Goal: Information Seeking & Learning: Learn about a topic

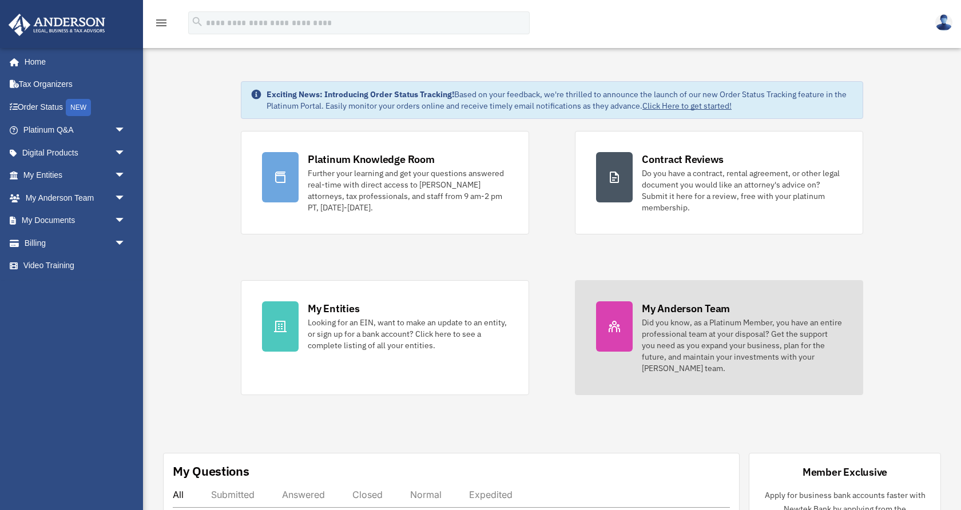
click at [661, 329] on div "Did you know, as a Platinum Member, you have an entire professional team at you…" at bounding box center [742, 345] width 200 height 57
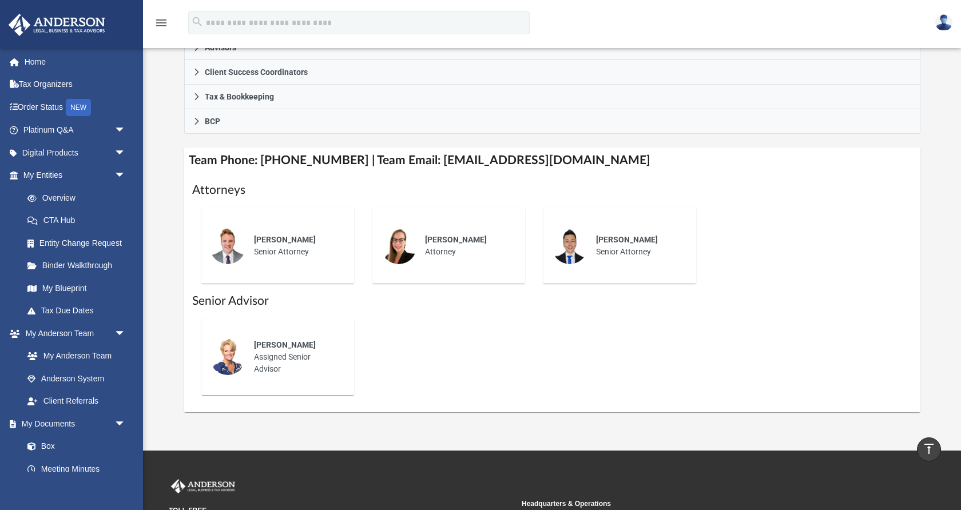
scroll to position [358, 0]
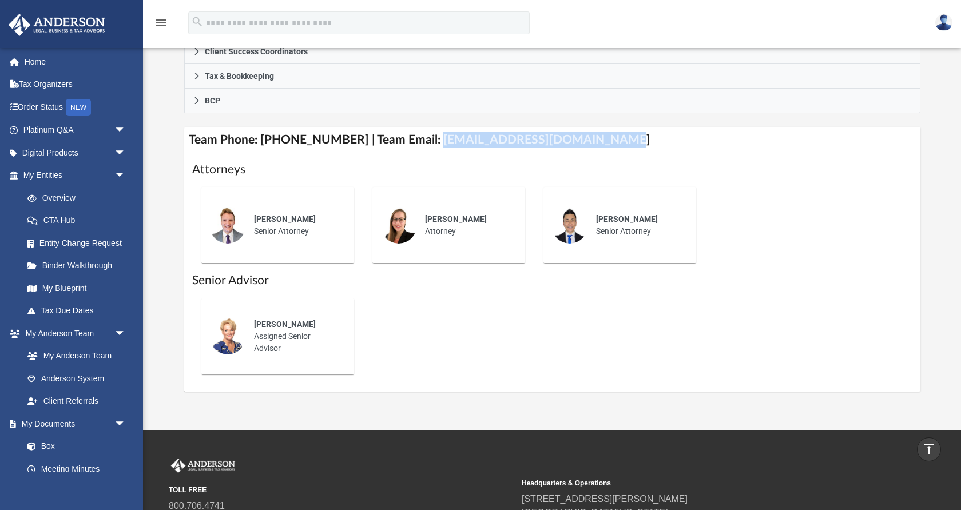
drag, startPoint x: 602, startPoint y: 138, endPoint x: 421, endPoint y: 140, distance: 180.8
click at [421, 140] on h4 "Team Phone: [PHONE_NUMBER] | Team Email: [EMAIL_ADDRESS][DOMAIN_NAME]" at bounding box center [552, 140] width 736 height 26
copy h4 "[EMAIL_ADDRESS][DOMAIN_NAME]"
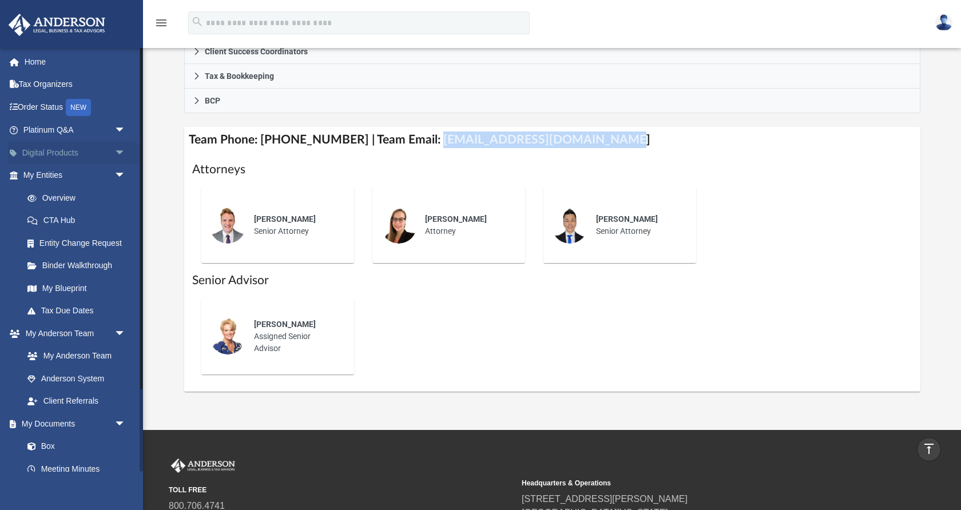
click at [78, 152] on link "Digital Products arrow_drop_down" at bounding box center [75, 152] width 135 height 23
click at [122, 151] on span "arrow_drop_down" at bounding box center [125, 152] width 23 height 23
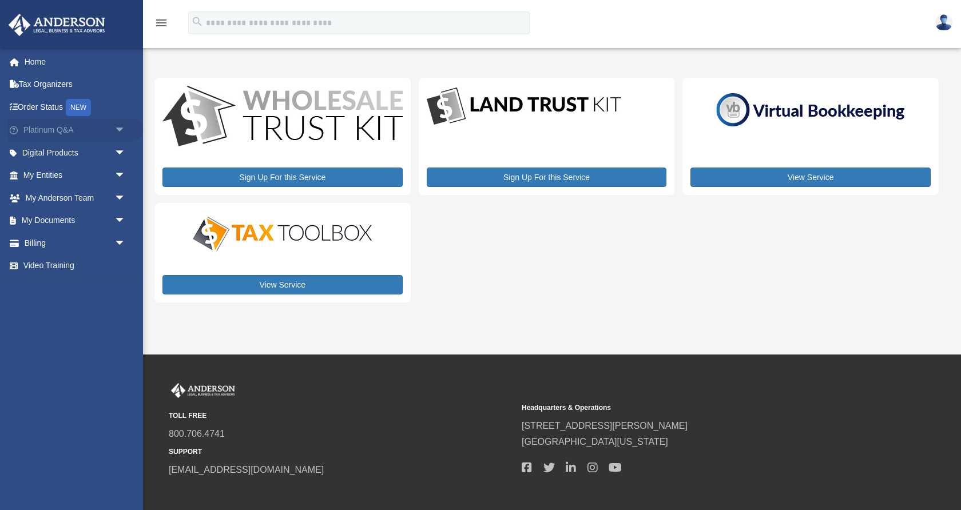
click at [121, 130] on span "arrow_drop_down" at bounding box center [125, 130] width 23 height 23
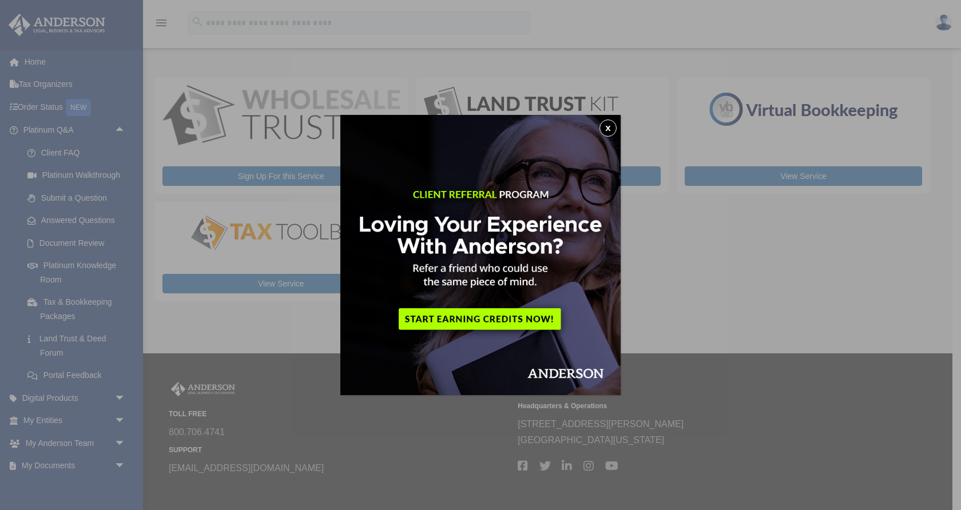
click at [607, 126] on button "x" at bounding box center [608, 128] width 17 height 17
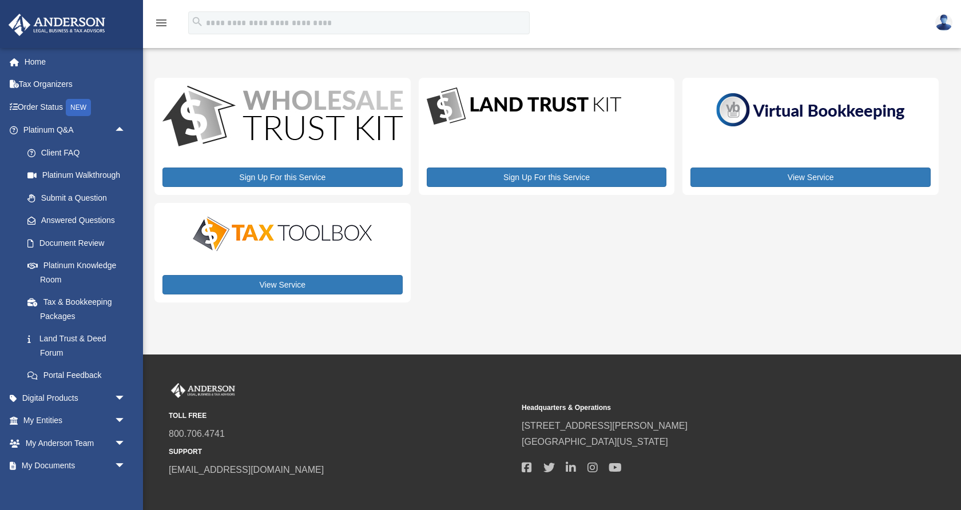
click at [568, 236] on div "Sign Up For this Service Sign Up For this Service View Service View Service" at bounding box center [546, 190] width 784 height 225
click at [483, 224] on div "Sign Up For this Service Sign Up For this Service View Service View Service" at bounding box center [546, 190] width 784 height 225
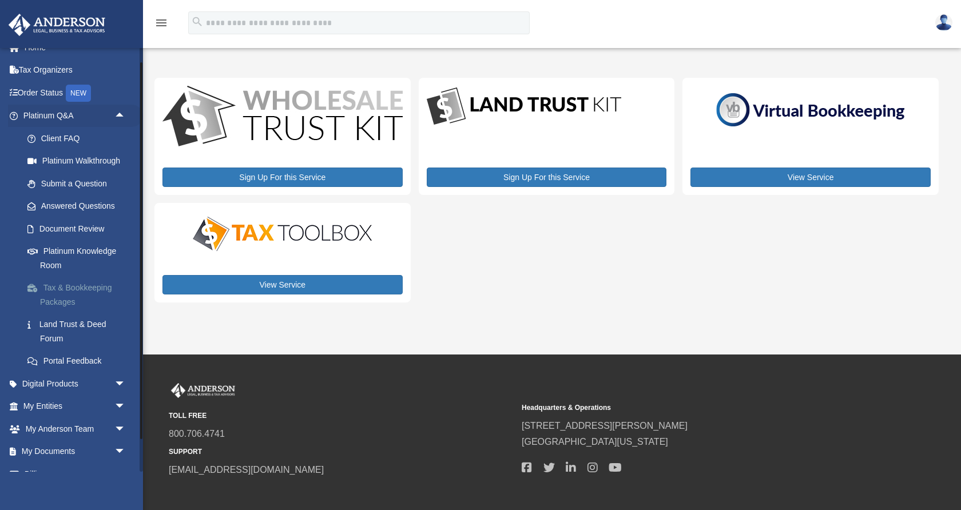
scroll to position [18, 0]
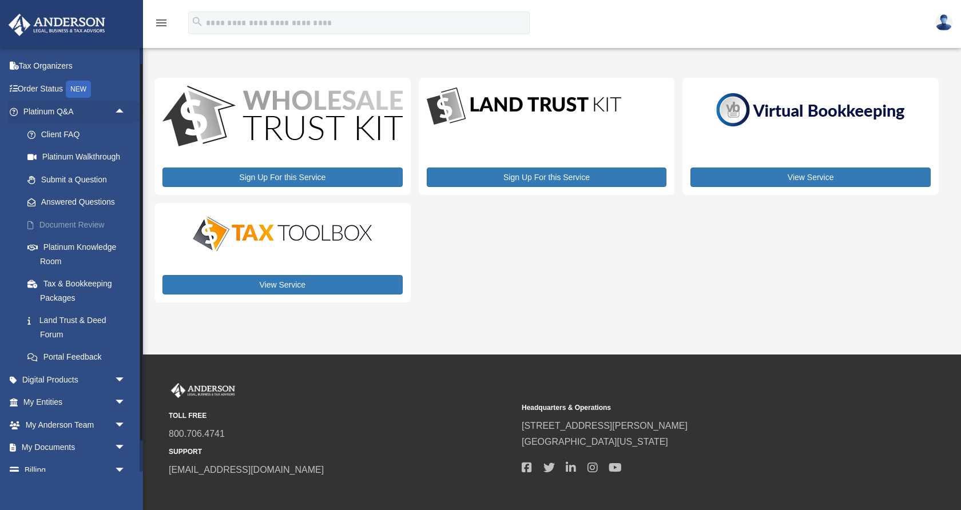
click at [68, 225] on link "Document Review" at bounding box center [79, 224] width 127 height 23
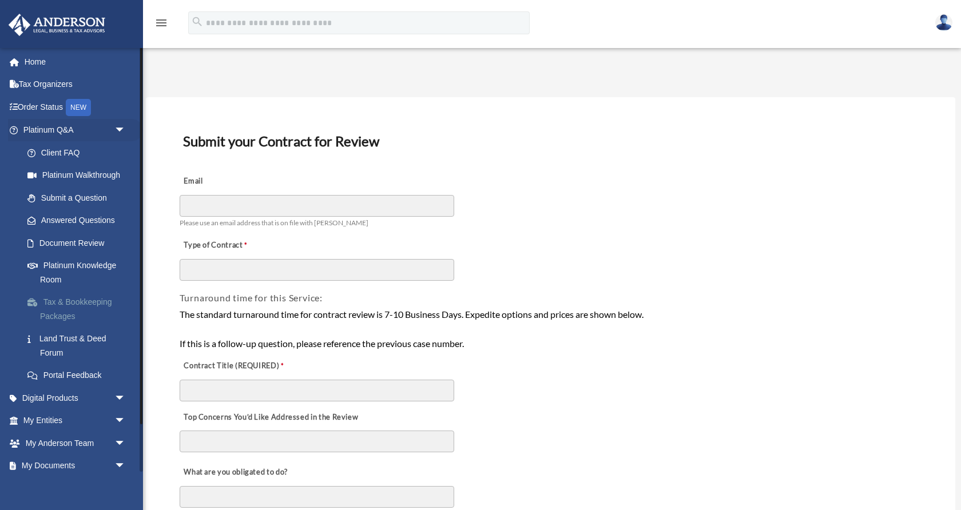
scroll to position [53, 0]
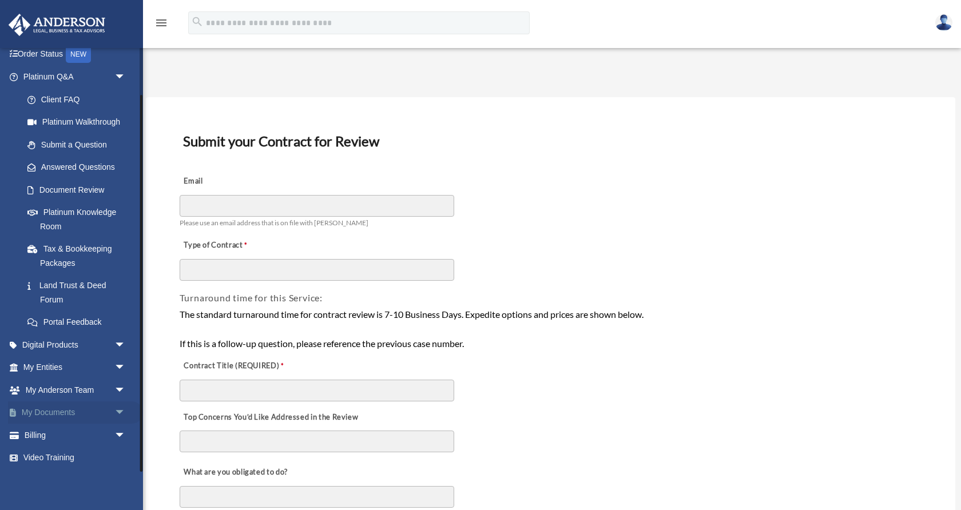
click at [119, 407] on span "arrow_drop_down" at bounding box center [125, 413] width 23 height 23
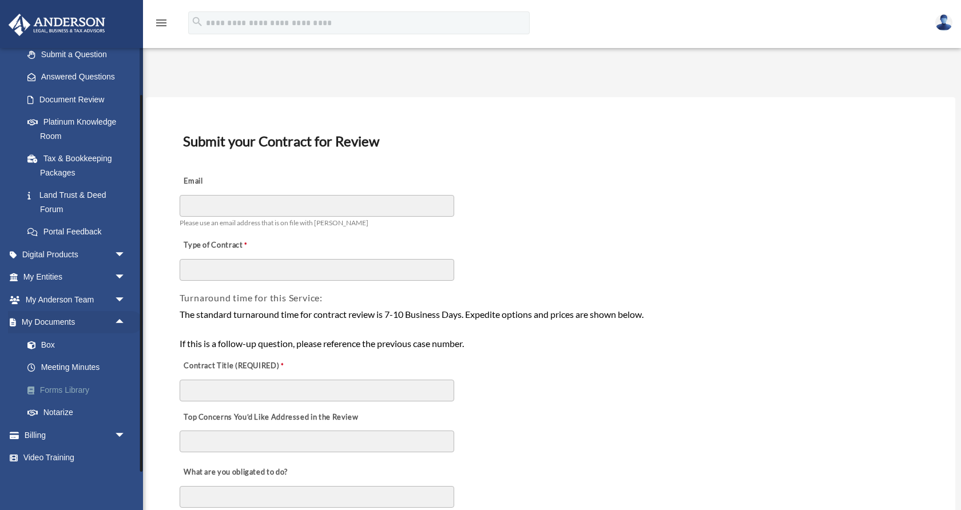
click at [78, 392] on link "Forms Library" at bounding box center [79, 390] width 127 height 23
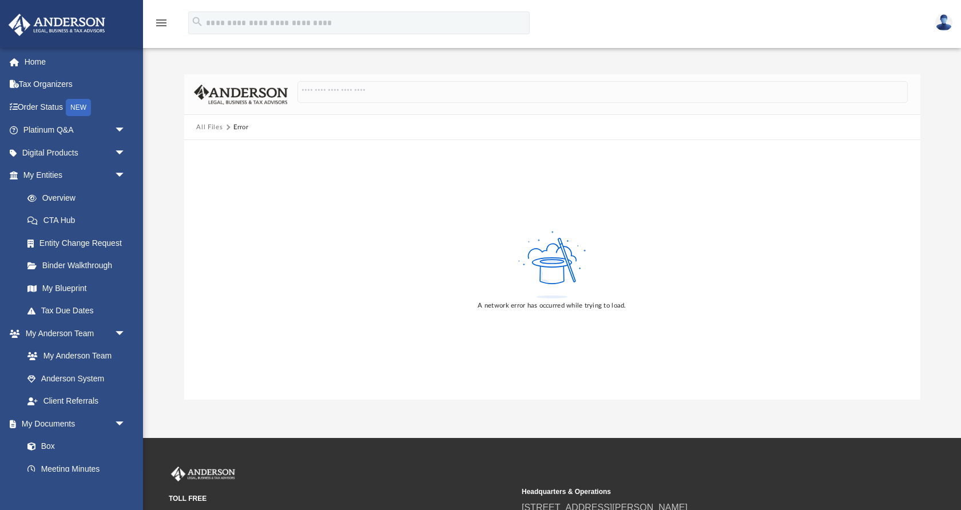
click at [205, 129] on button "All Files" at bounding box center [209, 127] width 26 height 10
click at [944, 24] on img at bounding box center [944, 22] width 17 height 17
click at [937, 130] on div "All Files Error A network error has occurred while trying to load." at bounding box center [552, 237] width 818 height 326
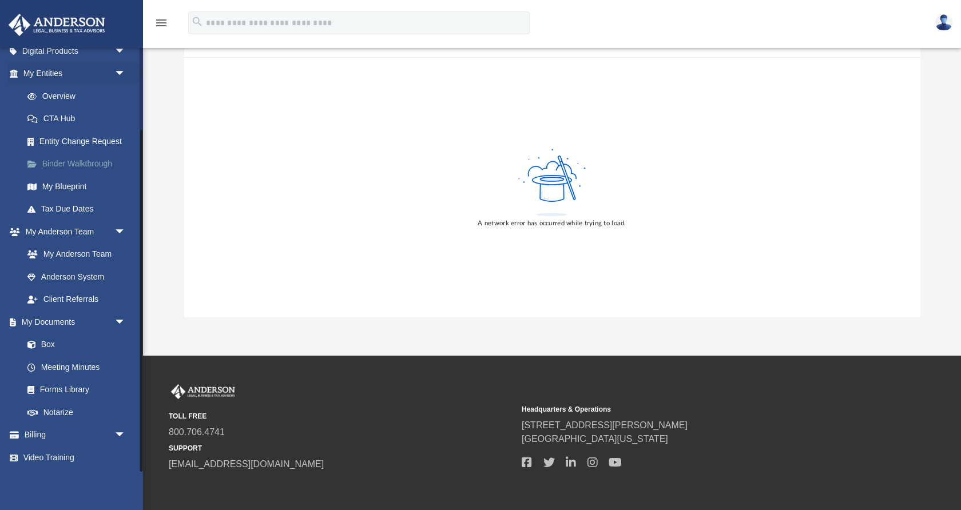
scroll to position [89, 0]
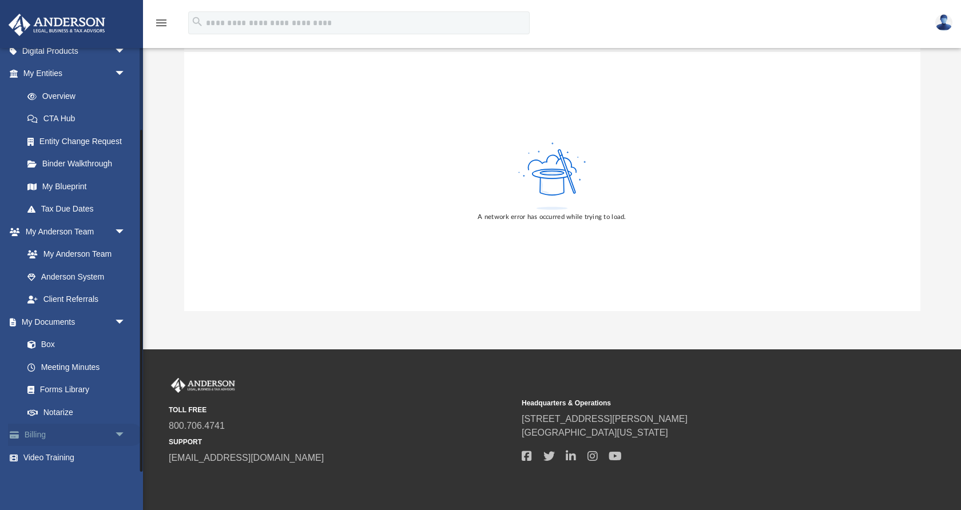
click at [58, 430] on link "Billing arrow_drop_down" at bounding box center [75, 435] width 135 height 23
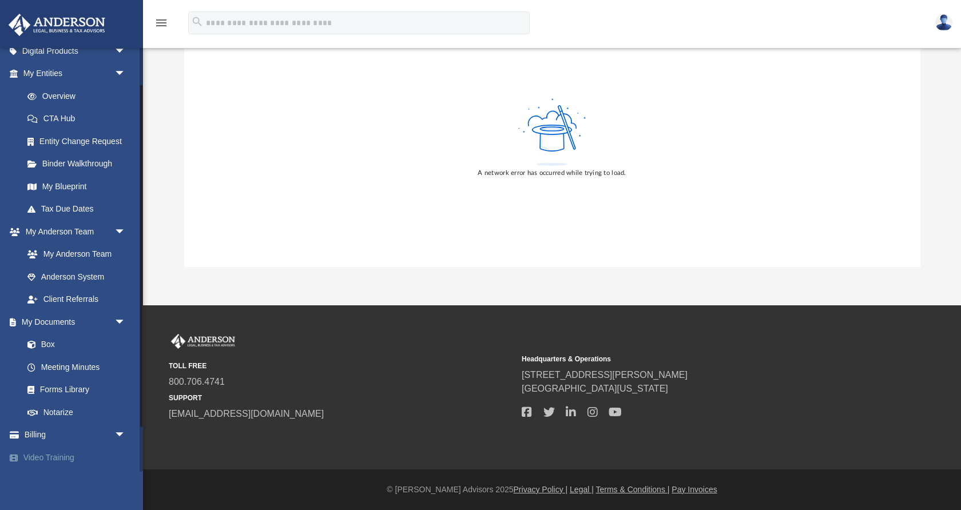
scroll to position [0, 0]
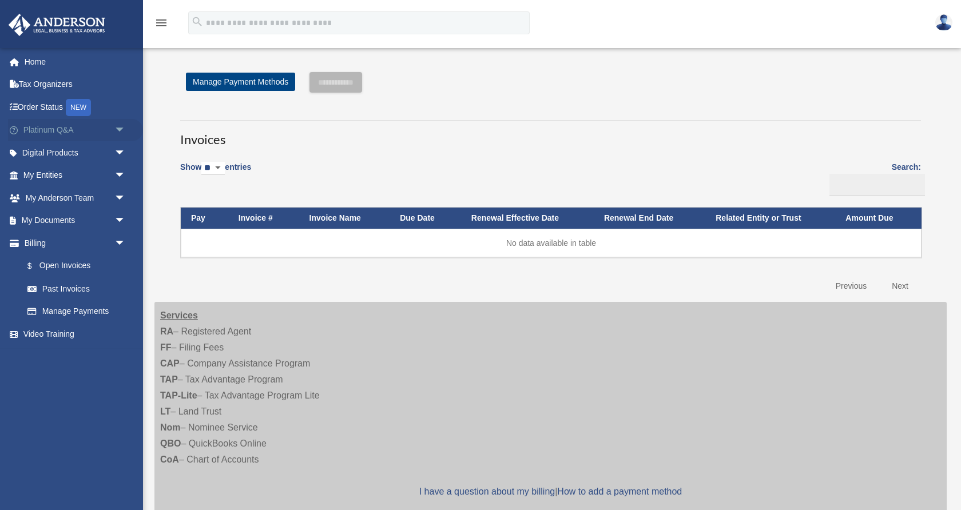
click at [66, 132] on link "Platinum Q&A arrow_drop_down" at bounding box center [75, 130] width 135 height 23
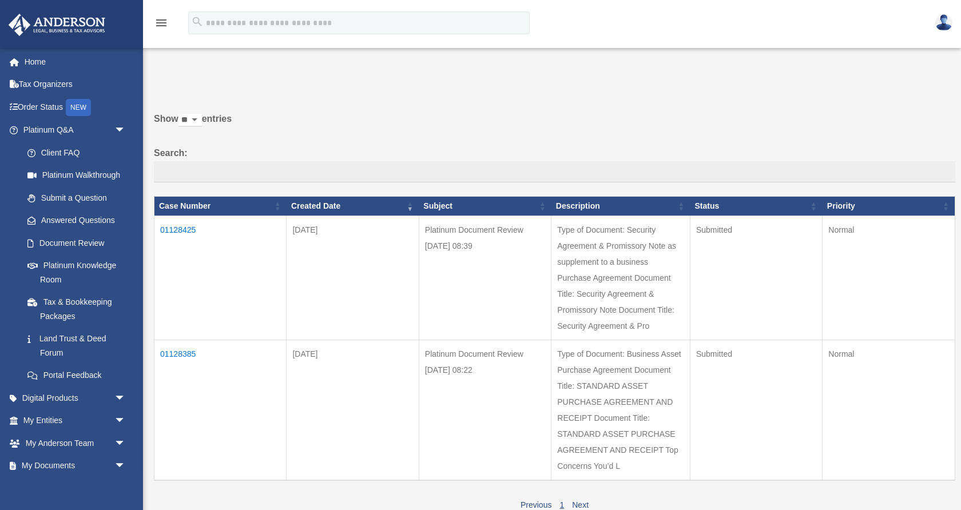
click at [120, 133] on span "arrow_drop_down" at bounding box center [125, 130] width 23 height 23
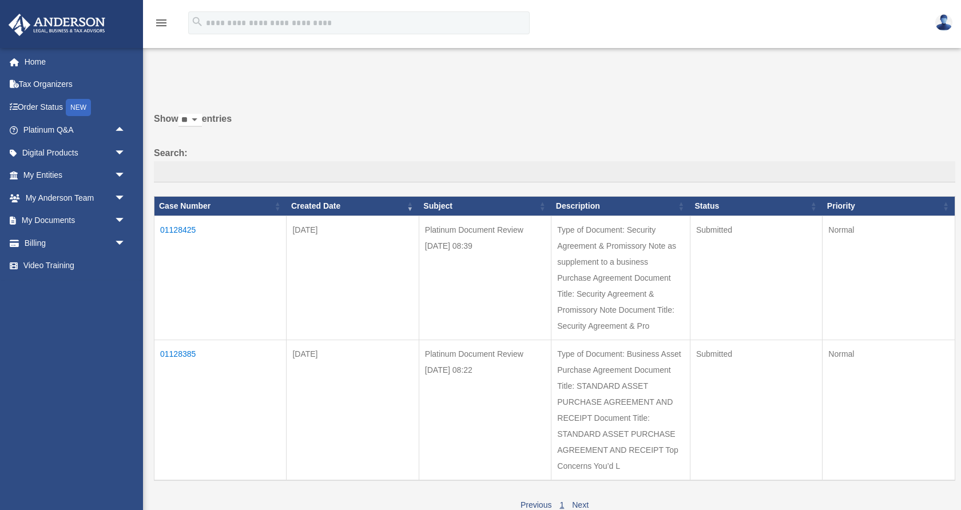
click at [120, 133] on span "arrow_drop_up" at bounding box center [125, 130] width 23 height 23
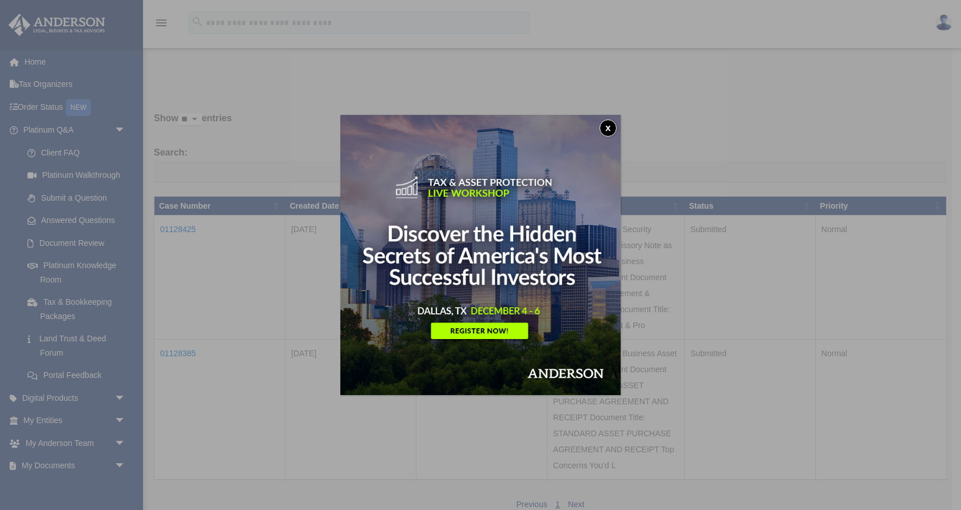
click at [611, 126] on button "x" at bounding box center [608, 128] width 17 height 17
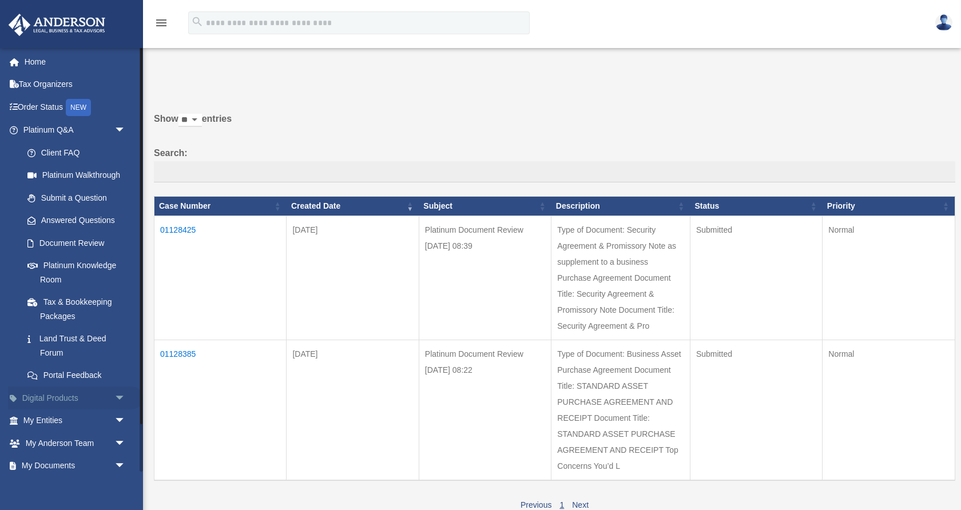
click at [120, 388] on span "arrow_drop_down" at bounding box center [125, 398] width 23 height 23
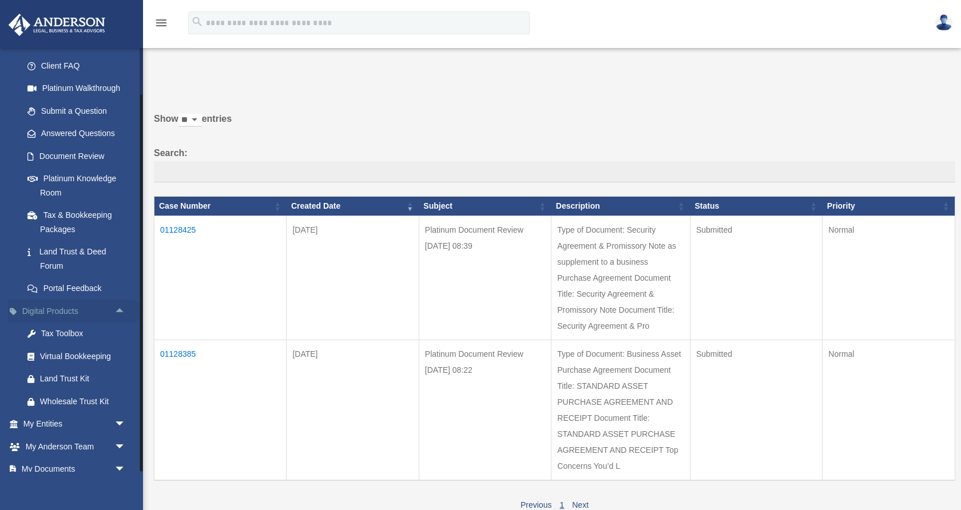
scroll to position [144, 0]
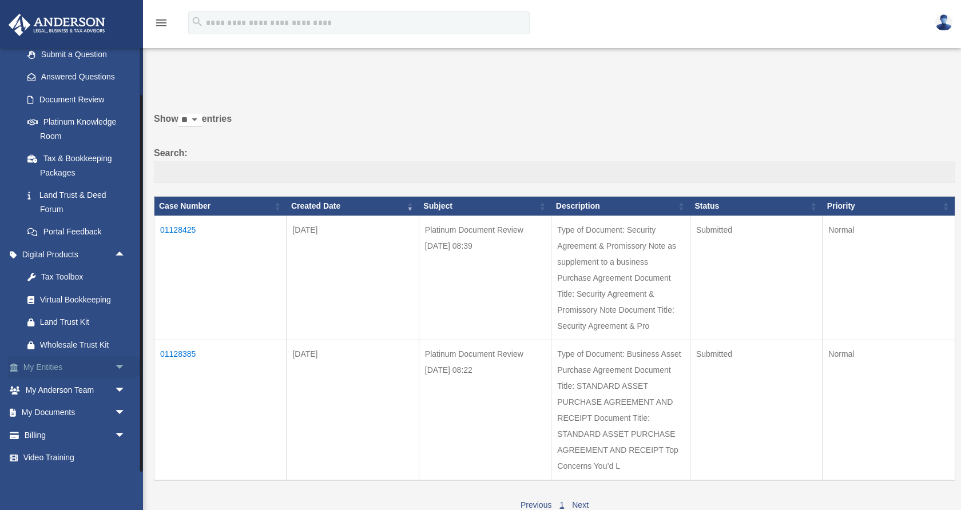
click at [120, 367] on span "arrow_drop_down" at bounding box center [125, 367] width 23 height 23
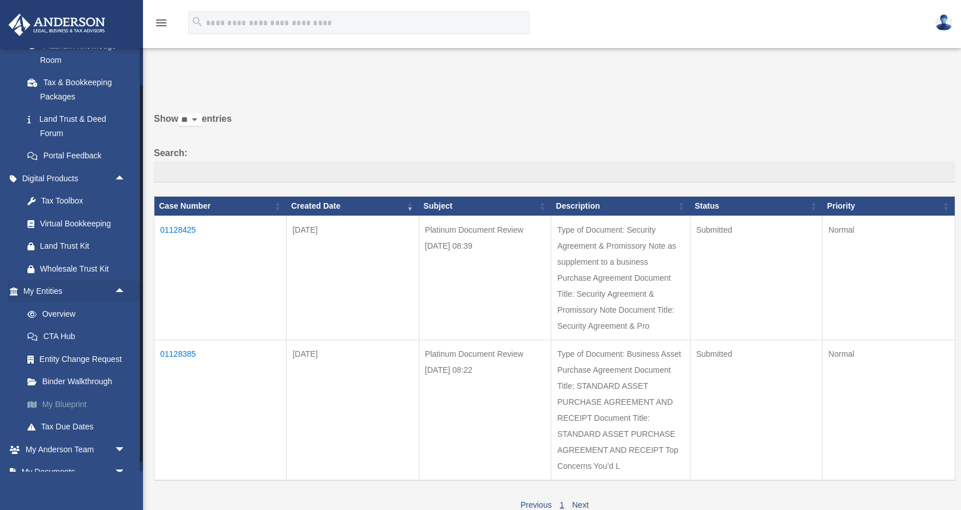
click at [69, 404] on link "My Blueprint" at bounding box center [79, 404] width 127 height 23
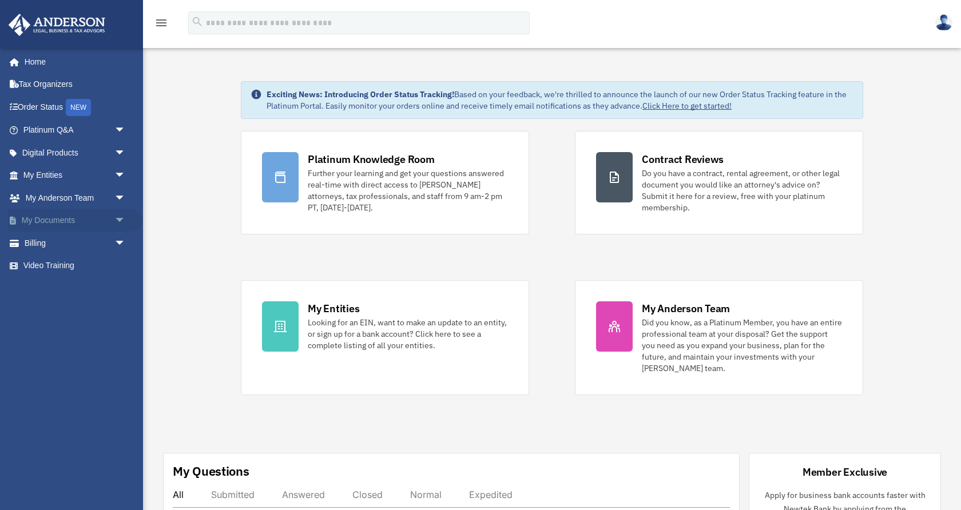
click at [114, 225] on span "arrow_drop_down" at bounding box center [125, 220] width 23 height 23
click at [89, 287] on link "Forms Library" at bounding box center [79, 288] width 127 height 23
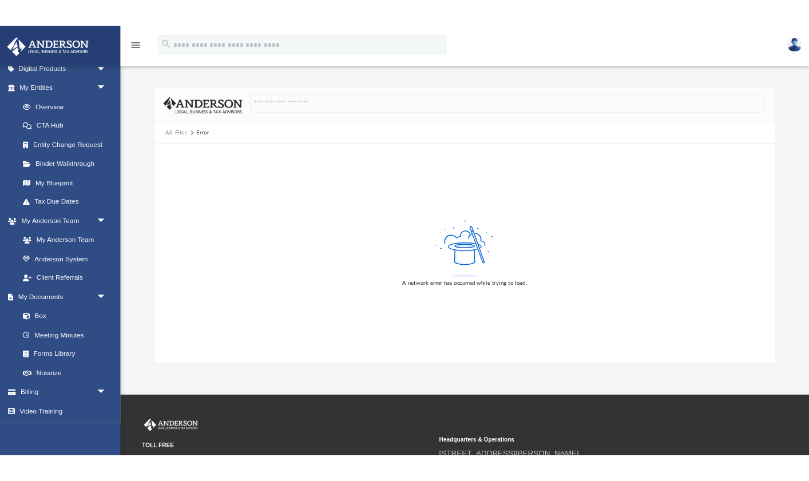
scroll to position [101, 0]
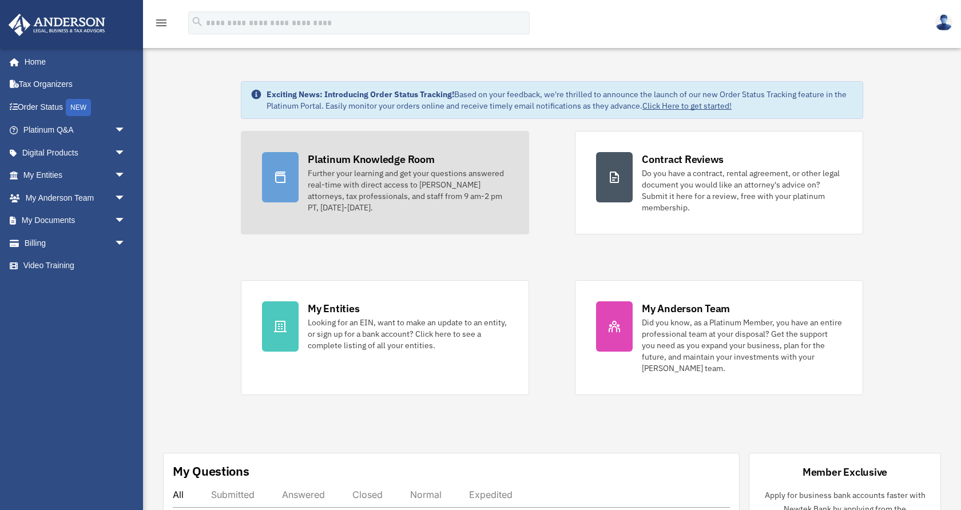
click at [350, 154] on div "Platinum Knowledge Room" at bounding box center [371, 159] width 127 height 14
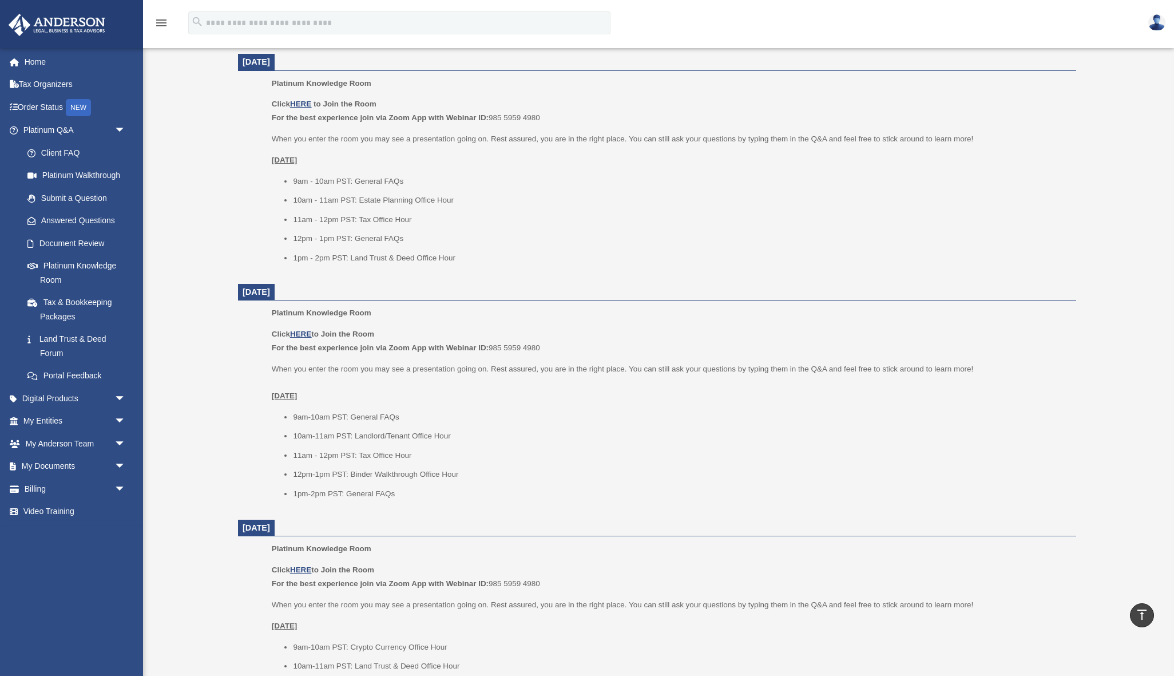
scroll to position [461, 0]
click at [222, 225] on div "Platinum Knowledge Room date_range Published on Last updated [DATE] [DATE] by […" at bounding box center [657, 416] width 873 height 1620
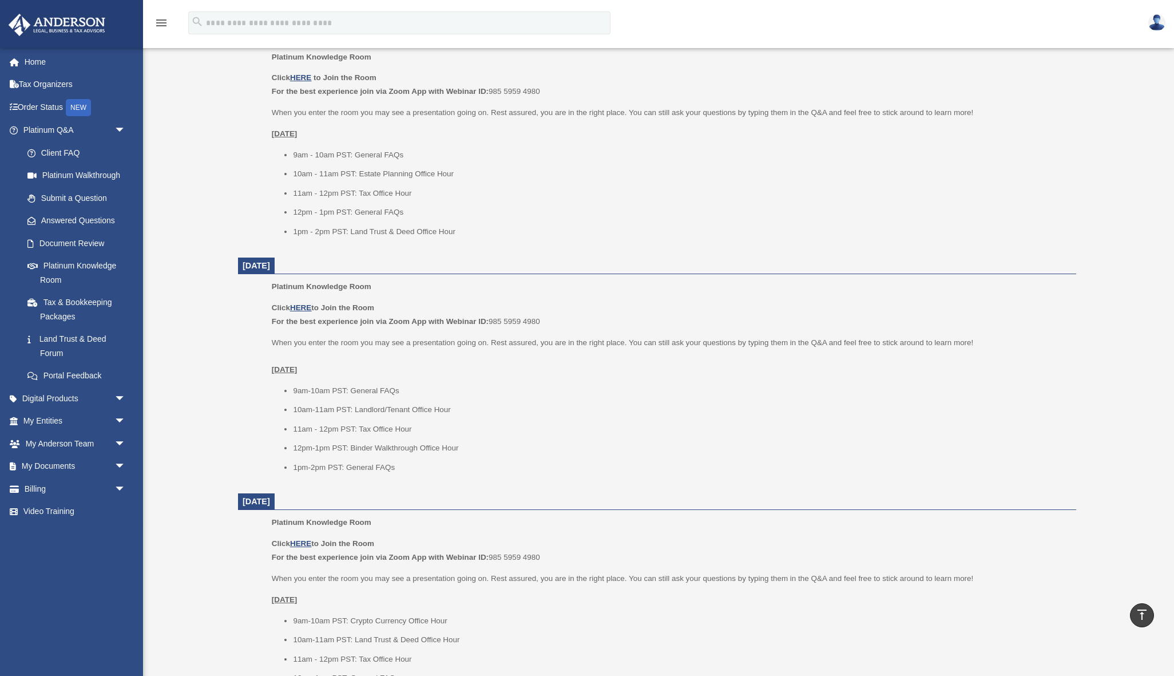
scroll to position [486, 0]
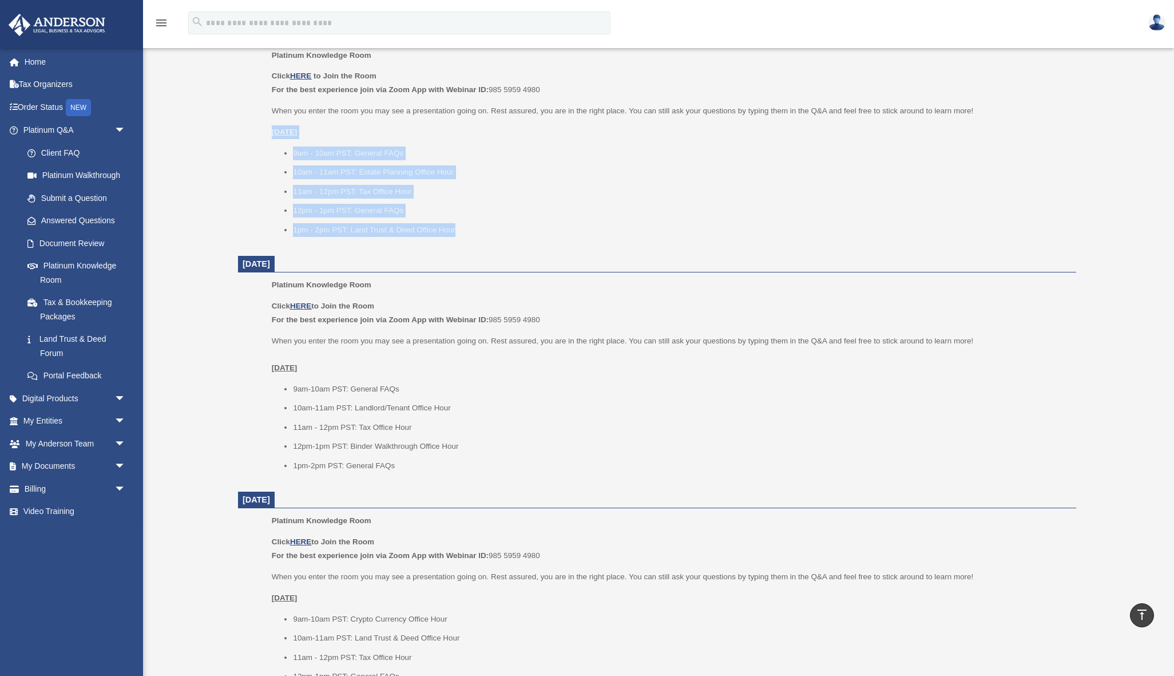
drag, startPoint x: 488, startPoint y: 234, endPoint x: 269, endPoint y: 134, distance: 240.4
click at [269, 134] on ul "Platinum Knowledge Room Click HERE to Join the Room For the best experience joi…" at bounding box center [657, 147] width 822 height 196
copy div "Monday, October 6 9am - 10am PST: General FAQs 10am - 11am PST: Estate Planning…"
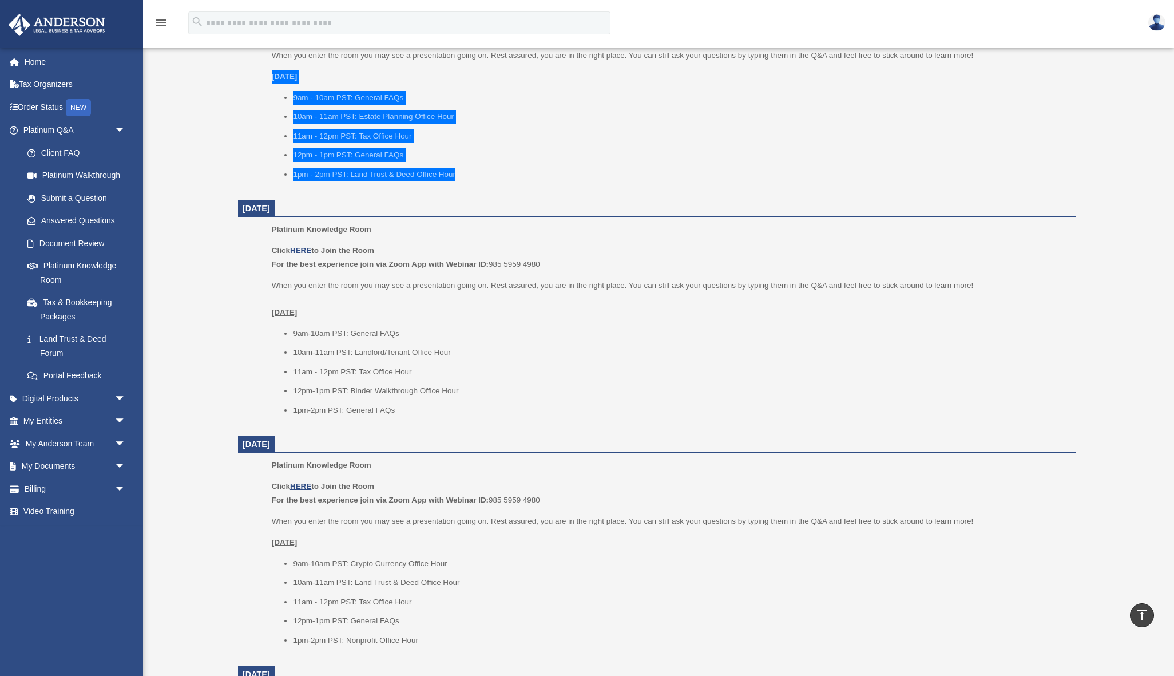
scroll to position [549, 0]
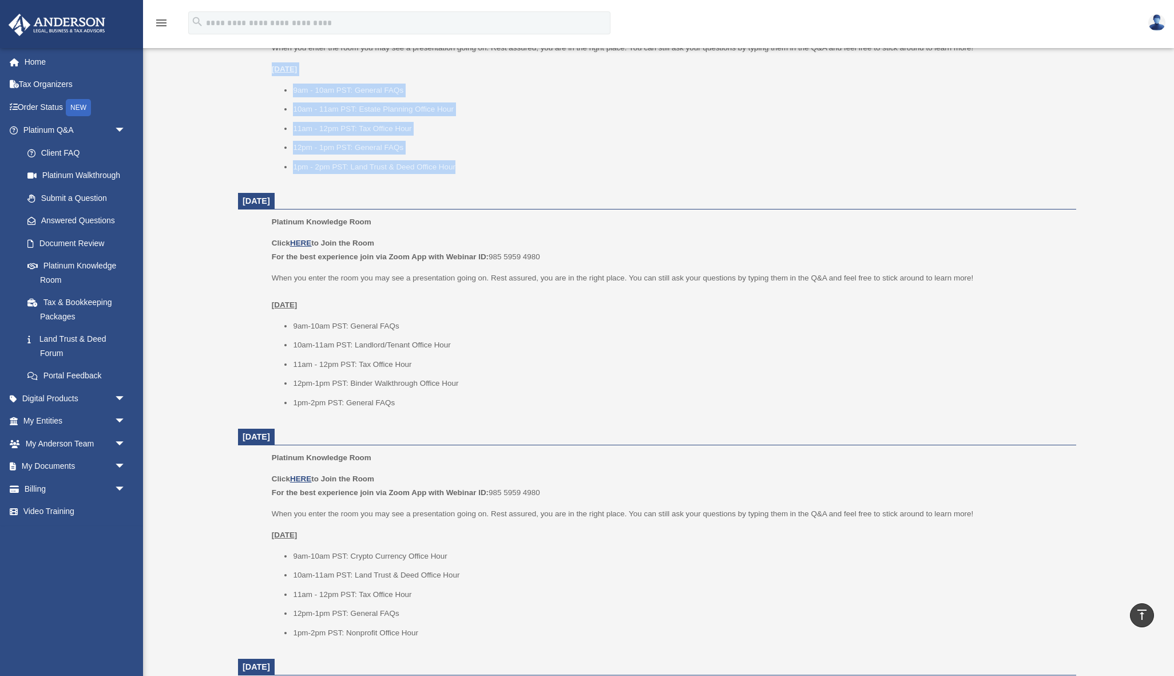
click at [566, 208] on dt "October 7, 2025" at bounding box center [657, 201] width 838 height 17
